Goal: Task Accomplishment & Management: Use online tool/utility

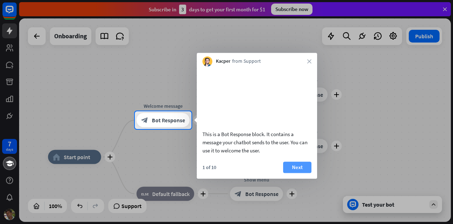
click at [300, 173] on button "Next" at bounding box center [297, 167] width 28 height 11
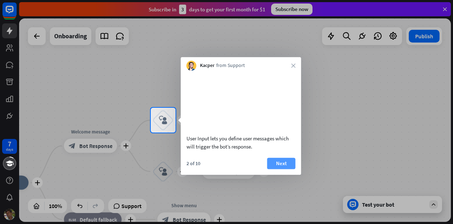
click at [291, 169] on button "Next" at bounding box center [281, 163] width 28 height 11
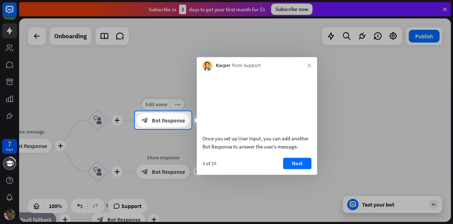
click at [148, 117] on icon "block_bot_response" at bounding box center [144, 120] width 7 height 7
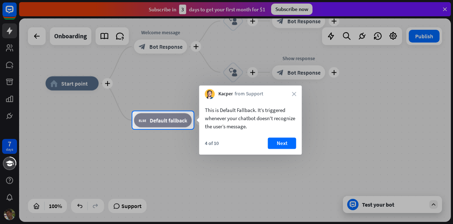
drag, startPoint x: 282, startPoint y: 146, endPoint x: 288, endPoint y: 153, distance: 9.0
click at [288, 153] on div "4 of 10 Next" at bounding box center [250, 145] width 103 height 17
click at [277, 145] on button "Next" at bounding box center [282, 142] width 28 height 11
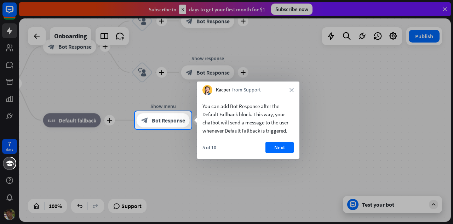
click at [281, 147] on button "Next" at bounding box center [280, 147] width 28 height 11
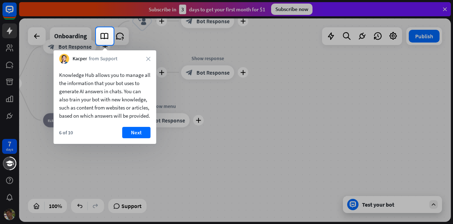
drag, startPoint x: 146, startPoint y: 143, endPoint x: 141, endPoint y: 143, distance: 5.0
click at [145, 138] on button "Next" at bounding box center [136, 132] width 28 height 11
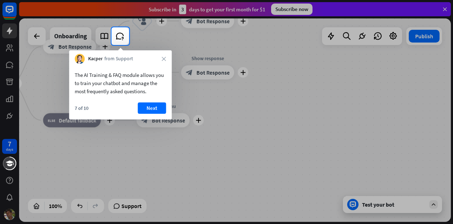
click at [145, 111] on button "Next" at bounding box center [152, 107] width 28 height 11
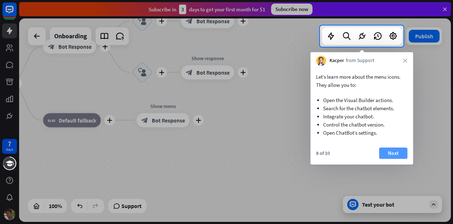
click at [391, 150] on button "Next" at bounding box center [393, 152] width 28 height 11
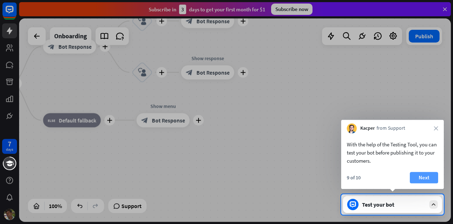
click at [433, 177] on button "Next" at bounding box center [424, 177] width 28 height 11
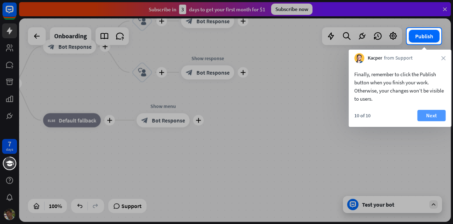
click at [428, 118] on button "Next" at bounding box center [432, 115] width 28 height 11
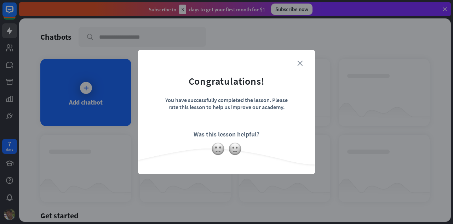
click at [302, 61] on icon "close" at bounding box center [300, 63] width 5 height 5
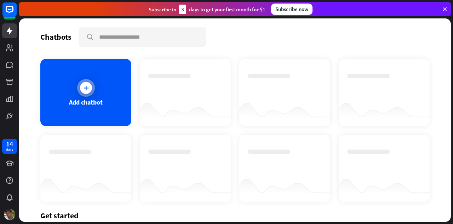
click at [86, 90] on icon at bounding box center [86, 87] width 7 height 7
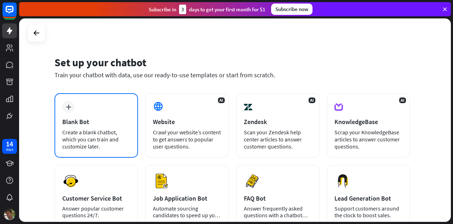
click at [95, 125] on div "Blank Bot" at bounding box center [96, 122] width 68 height 8
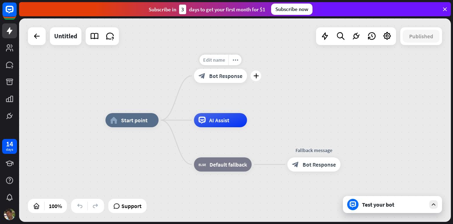
click at [218, 61] on span "Edit name" at bounding box center [214, 60] width 22 height 6
click at [230, 168] on span "Default fallback" at bounding box center [229, 164] width 38 height 7
click at [220, 73] on span "Bot Response" at bounding box center [225, 75] width 33 height 7
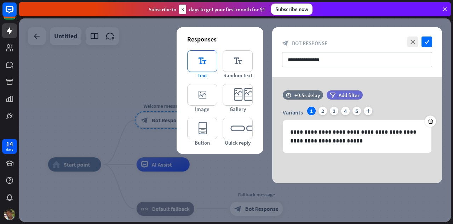
click at [207, 64] on icon "editor_text" at bounding box center [202, 61] width 30 height 22
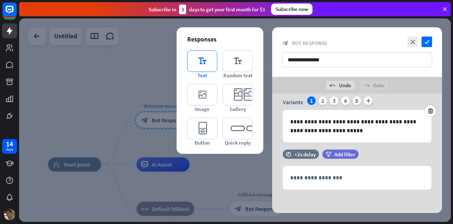
scroll to position [28, 0]
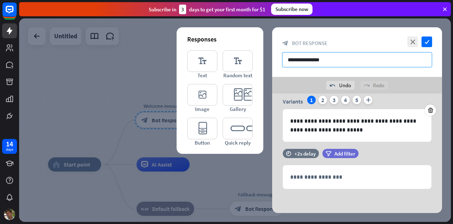
click at [344, 71] on div "**********" at bounding box center [357, 52] width 170 height 50
type input "*"
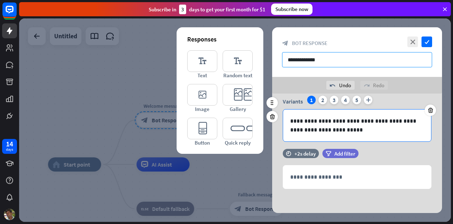
type input "**********"
click at [362, 135] on div "**********" at bounding box center [357, 125] width 148 height 32
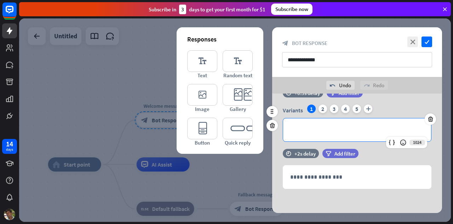
scroll to position [0, 0]
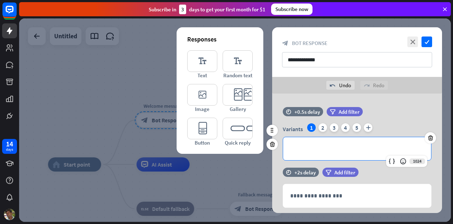
click at [332, 157] on div "**********" at bounding box center [357, 148] width 148 height 23
click at [315, 147] on p "**********" at bounding box center [358, 148] width 134 height 9
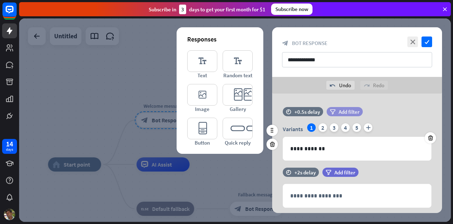
click at [348, 109] on span "Add filter" at bounding box center [349, 111] width 21 height 7
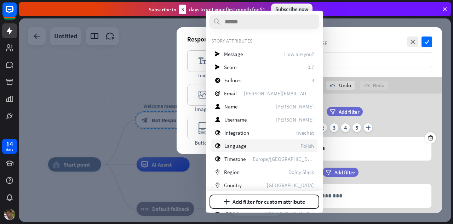
click at [234, 147] on span "Language" at bounding box center [236, 145] width 22 height 7
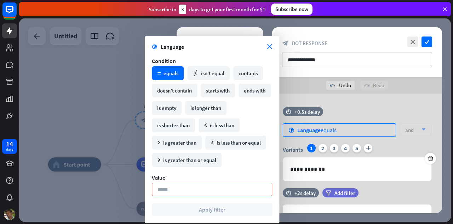
click at [348, 132] on div "globe Language equals" at bounding box center [339, 129] width 113 height 13
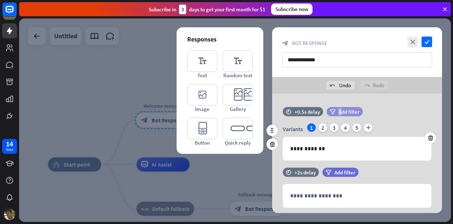
click at [340, 111] on span "Add filter" at bounding box center [349, 111] width 21 height 7
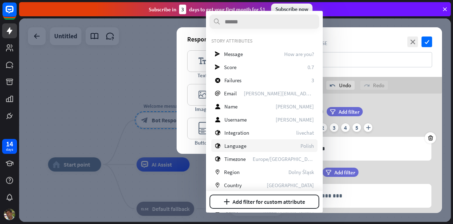
click at [241, 148] on span "Language" at bounding box center [236, 145] width 22 height 7
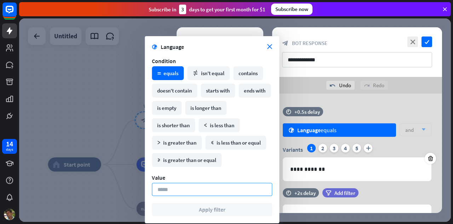
click at [202, 192] on input at bounding box center [212, 189] width 120 height 13
click at [225, 169] on form "globe Language close Condition math_equal equals math_not_equal isn't equal con…" at bounding box center [212, 129] width 120 height 173
click at [159, 72] on icon "math_equal" at bounding box center [159, 74] width 4 height 4
click at [199, 189] on input at bounding box center [212, 189] width 120 height 13
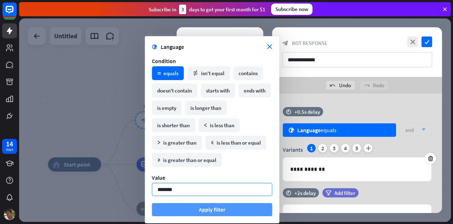
type input "*******"
click at [190, 212] on button "Apply filter" at bounding box center [212, 209] width 120 height 13
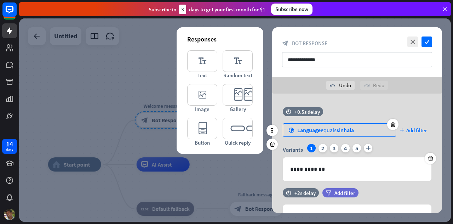
click at [366, 129] on div "globe Language equals sinhala" at bounding box center [339, 129] width 113 height 13
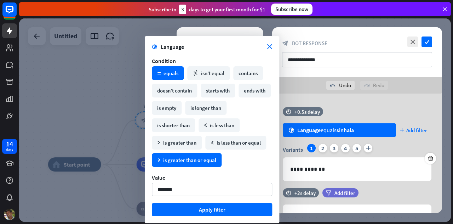
click at [190, 160] on div "math_greater_or_equal is greater than or equal" at bounding box center [187, 160] width 70 height 14
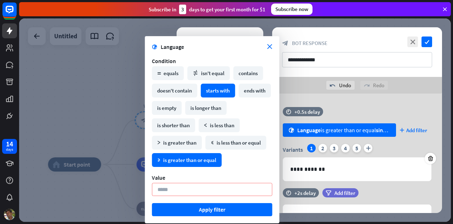
click at [214, 89] on div "starts with" at bounding box center [218, 91] width 34 height 14
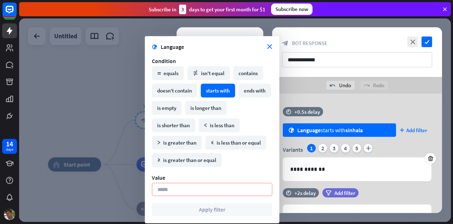
click at [399, 130] on div "globe Language starts with sinhala plus Add filter" at bounding box center [357, 129] width 149 height 13
type input "*******"
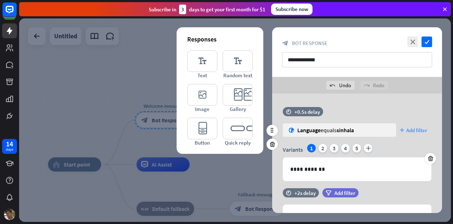
click at [402, 127] on div "plus Add filter" at bounding box center [416, 129] width 32 height 13
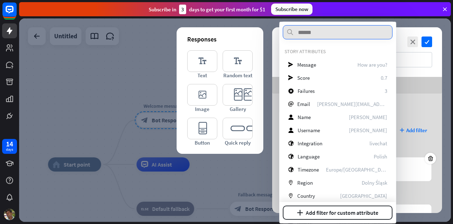
click at [323, 33] on input "text" at bounding box center [338, 32] width 110 height 14
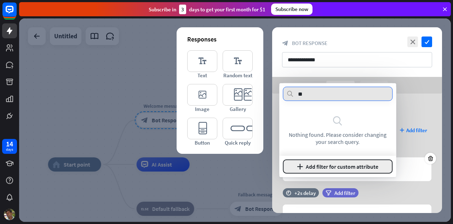
type input "**"
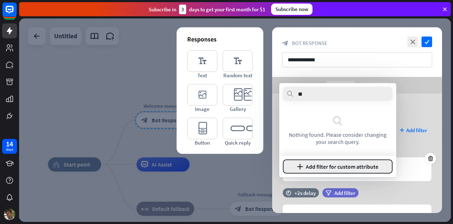
click at [300, 163] on button "plus Add filter for custom attribute" at bounding box center [338, 166] width 110 height 14
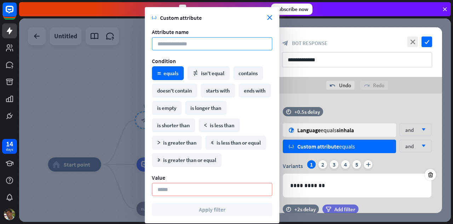
click at [228, 40] on input at bounding box center [212, 43] width 120 height 13
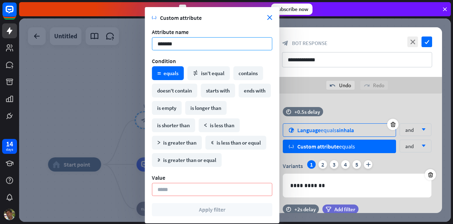
type input "*******"
click at [364, 131] on div "globe Language equals sinhala" at bounding box center [339, 129] width 113 height 13
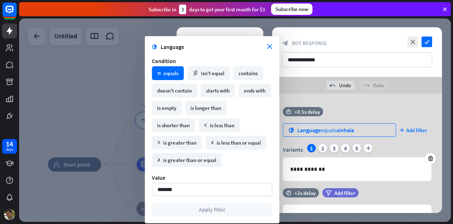
click at [367, 135] on div "globe Language equals sinhala" at bounding box center [339, 129] width 113 height 13
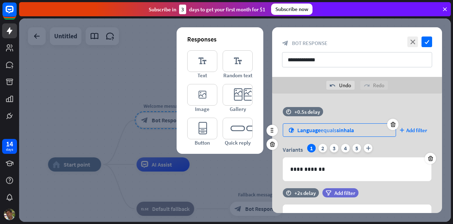
click at [367, 134] on div "globe Language equals sinhala" at bounding box center [339, 129] width 113 height 13
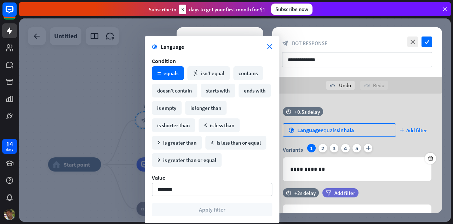
click at [368, 133] on div "globe Language equals sinhala" at bounding box center [339, 129] width 113 height 13
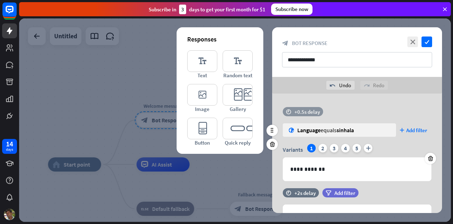
click at [304, 112] on div "+0.5s delay" at bounding box center [308, 111] width 26 height 7
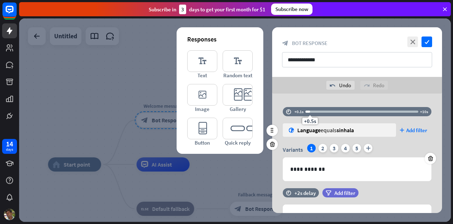
click at [306, 113] on div "+0.5s" at bounding box center [362, 111] width 113 height 7
click at [323, 146] on div "2" at bounding box center [323, 148] width 9 height 9
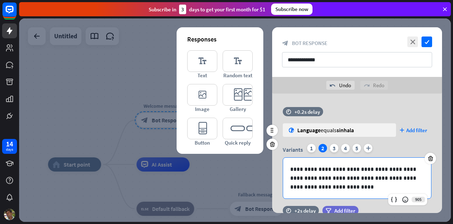
click at [324, 191] on div "**********" at bounding box center [357, 178] width 148 height 41
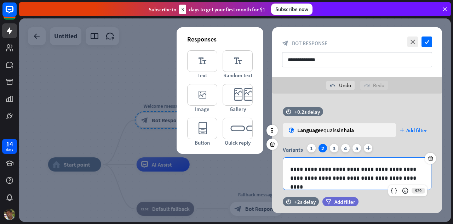
click at [400, 179] on p "**********" at bounding box center [358, 174] width 134 height 18
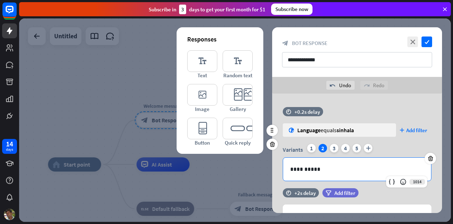
scroll to position [39, 0]
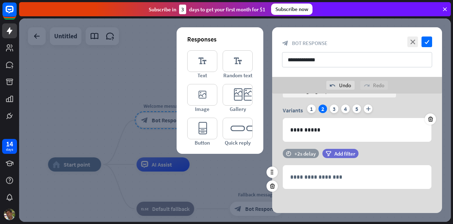
click at [300, 153] on div "+2s delay" at bounding box center [305, 153] width 21 height 7
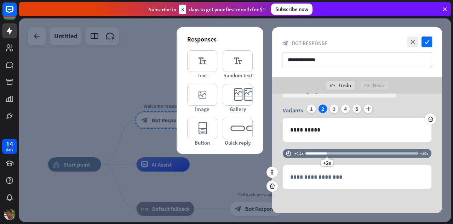
click at [306, 154] on div "+2s" at bounding box center [362, 153] width 113 height 7
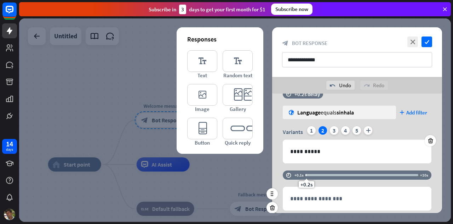
scroll to position [0, 0]
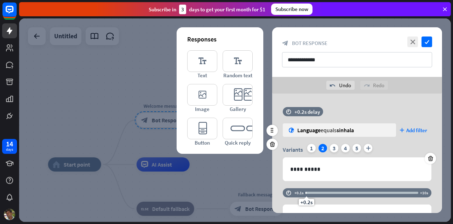
click at [338, 149] on div "Variants 1 2 3 4 5 plus" at bounding box center [357, 149] width 149 height 11
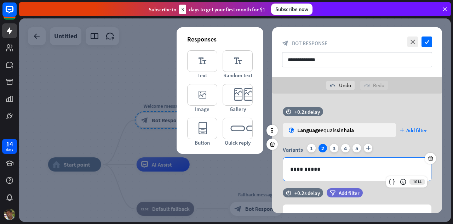
click at [331, 175] on div "**********" at bounding box center [357, 169] width 148 height 23
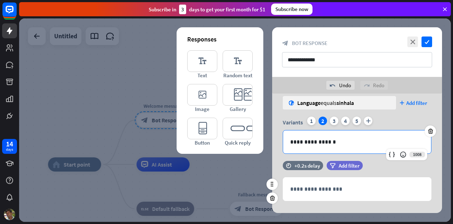
scroll to position [35, 0]
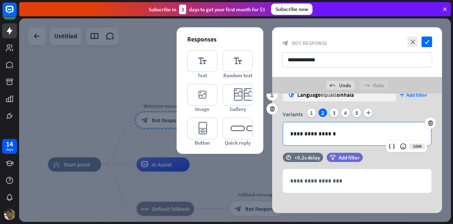
click at [361, 136] on p "**********" at bounding box center [358, 133] width 134 height 9
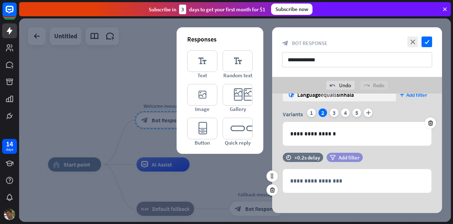
click at [345, 159] on span "Add filter" at bounding box center [349, 157] width 21 height 7
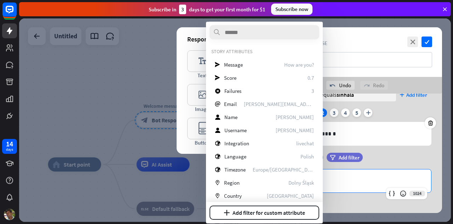
click at [412, 180] on p "**********" at bounding box center [358, 180] width 134 height 9
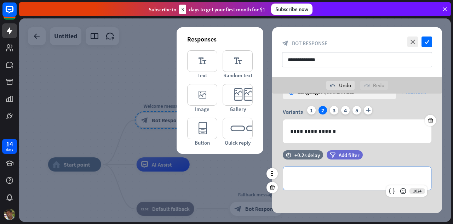
scroll to position [39, 0]
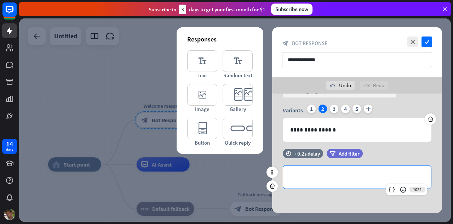
click at [297, 177] on p "**********" at bounding box center [358, 177] width 134 height 9
click at [337, 183] on div "*********" at bounding box center [357, 176] width 148 height 23
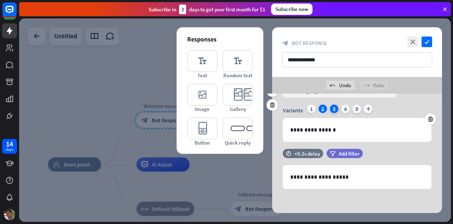
click at [335, 109] on div "3" at bounding box center [334, 109] width 9 height 9
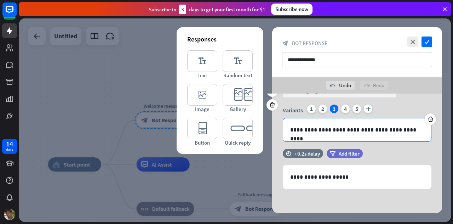
scroll to position [0, 0]
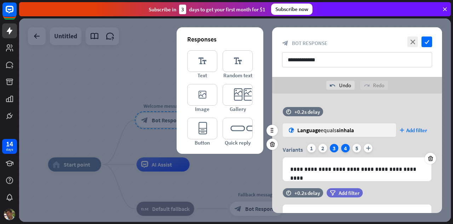
click at [345, 150] on div "4" at bounding box center [346, 148] width 9 height 9
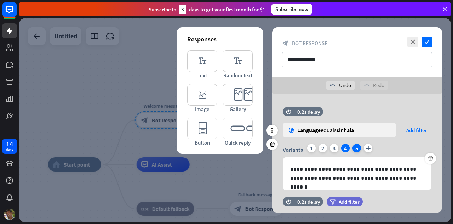
click at [361, 147] on div "5" at bounding box center [357, 148] width 9 height 9
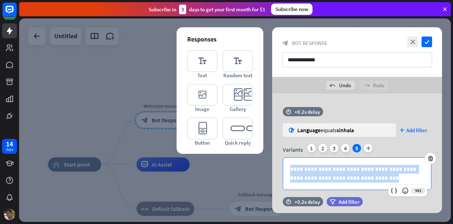
drag, startPoint x: 370, startPoint y: 180, endPoint x: 223, endPoint y: 157, distance: 149.1
click at [224, 157] on div "**********" at bounding box center [235, 119] width 432 height 203
copy p "**********"
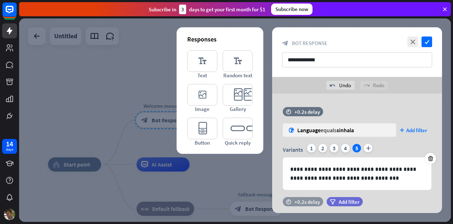
click at [290, 199] on icon "time" at bounding box center [288, 201] width 5 height 5
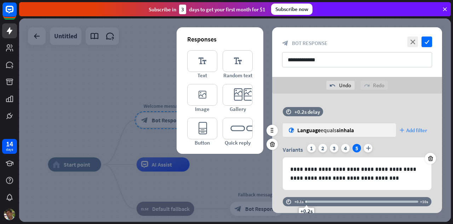
click at [419, 125] on div "plus Add filter" at bounding box center [416, 129] width 32 height 13
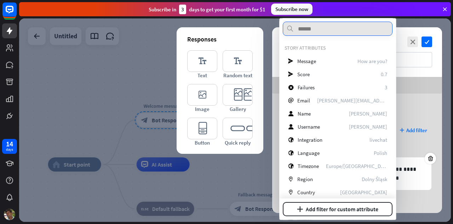
scroll to position [48, 0]
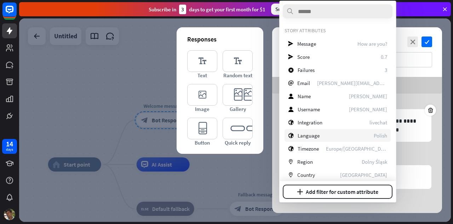
click at [308, 135] on span "Language" at bounding box center [309, 135] width 22 height 7
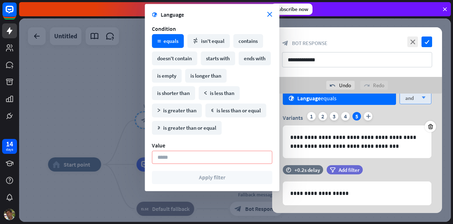
click at [429, 97] on div "and arrow_down" at bounding box center [416, 97] width 32 height 13
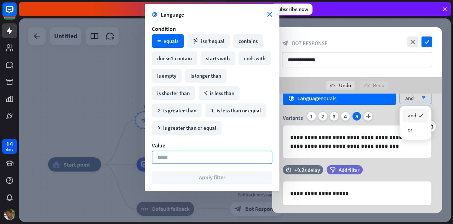
click at [212, 159] on input at bounding box center [212, 157] width 120 height 13
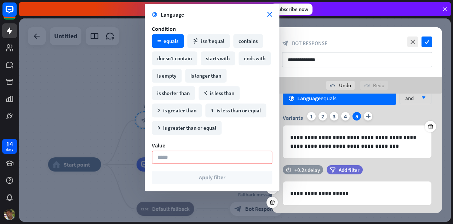
click at [302, 168] on div "+0.2s delay" at bounding box center [308, 170] width 26 height 7
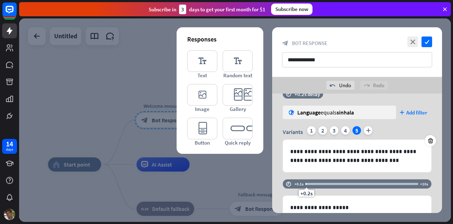
scroll to position [0, 0]
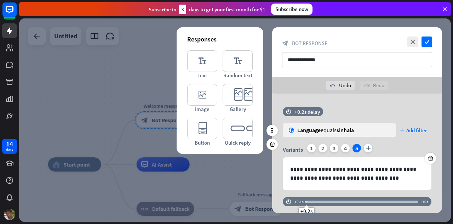
click at [400, 129] on div "globe Language equals sinhala plus Add filter" at bounding box center [357, 129] width 149 height 13
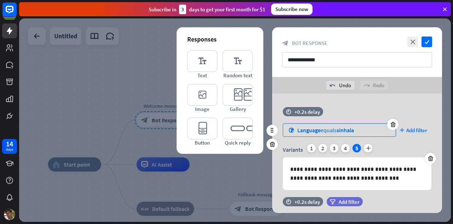
click at [294, 130] on div "globe Language equals sinhala" at bounding box center [339, 129] width 113 height 13
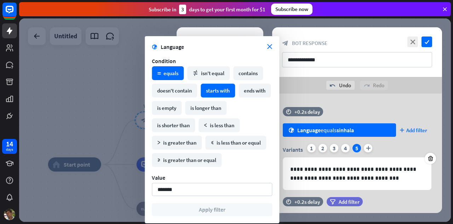
click at [229, 90] on div "starts with" at bounding box center [218, 91] width 34 height 14
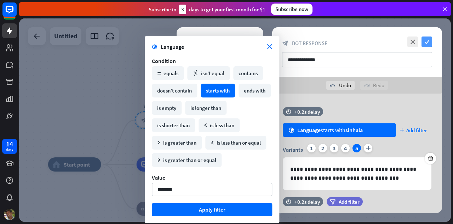
click at [426, 40] on icon "check" at bounding box center [427, 41] width 11 height 11
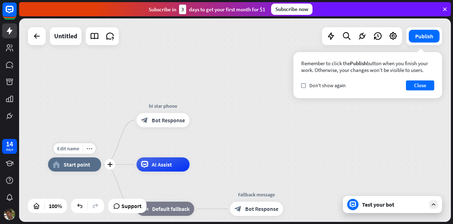
click at [92, 158] on div "home_2 Start point" at bounding box center [74, 164] width 53 height 14
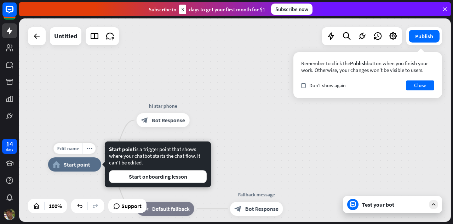
click at [85, 167] on span "Start point" at bounding box center [77, 164] width 27 height 7
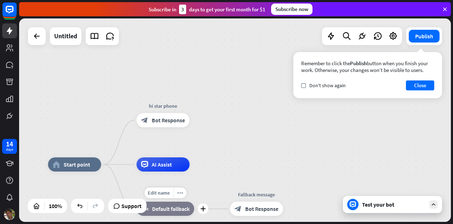
click at [175, 208] on span "Default fallback" at bounding box center [171, 208] width 38 height 7
click at [244, 149] on div "home_2 Start point hi star phone block_bot_response Bot Response AI Assist bloc…" at bounding box center [235, 119] width 432 height 203
click at [171, 166] on span "AI Assist" at bounding box center [162, 164] width 20 height 7
click at [154, 120] on span "Bot Response" at bounding box center [168, 120] width 33 height 7
